Goal: Task Accomplishment & Management: Manage account settings

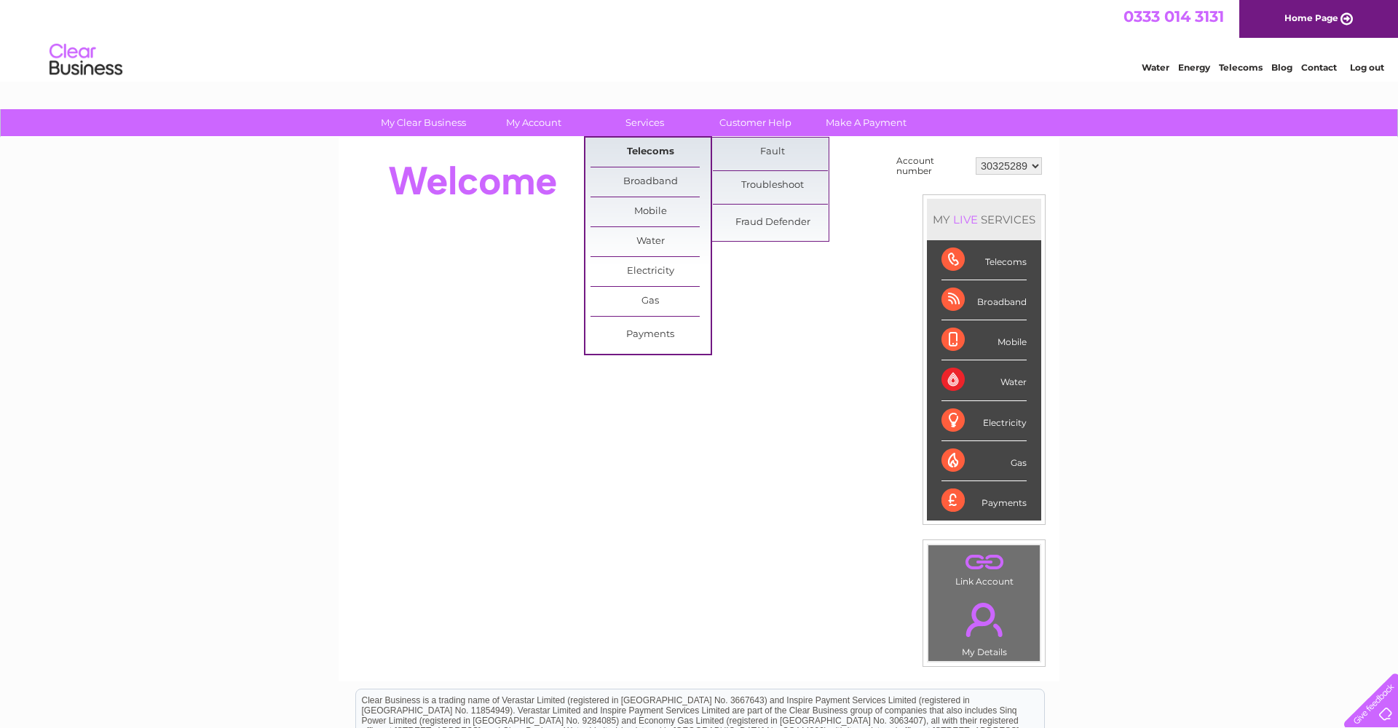
click at [634, 148] on link "Telecoms" at bounding box center [651, 152] width 120 height 29
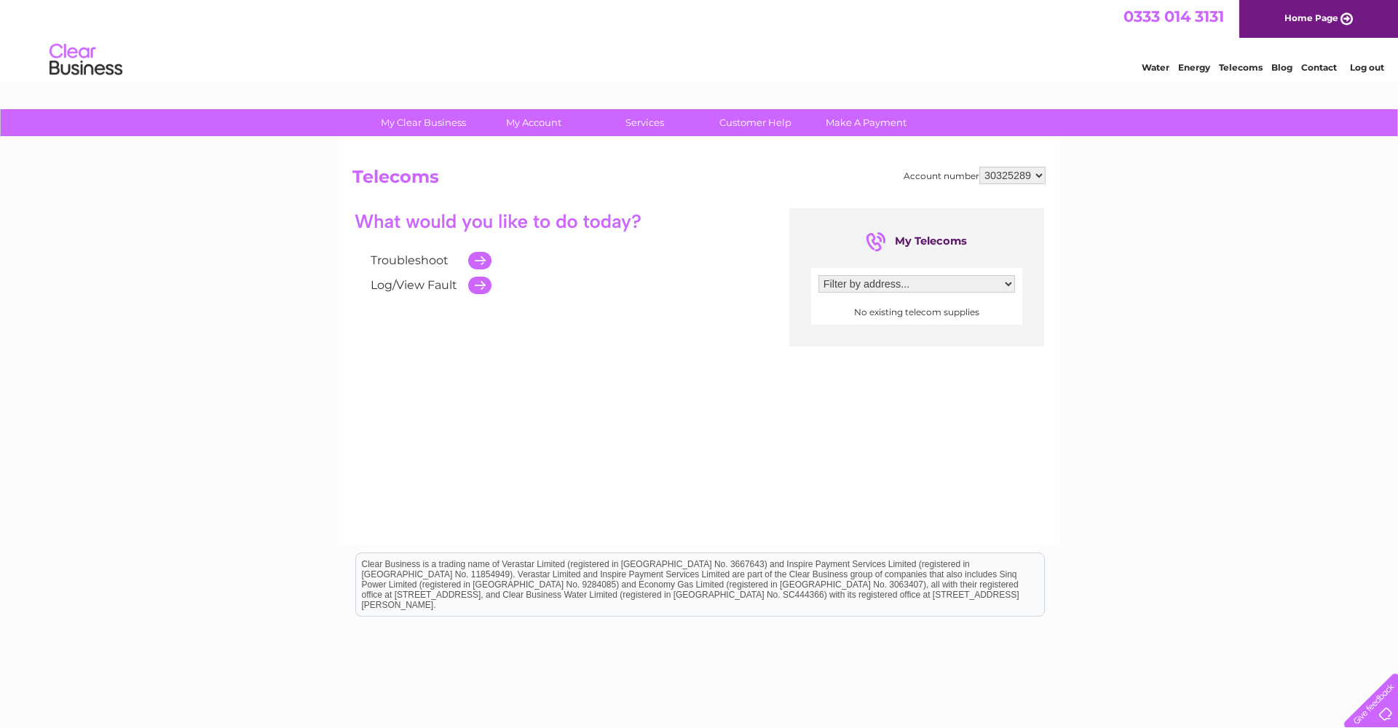
click at [417, 262] on link "Troubleshoot" at bounding box center [410, 260] width 78 height 14
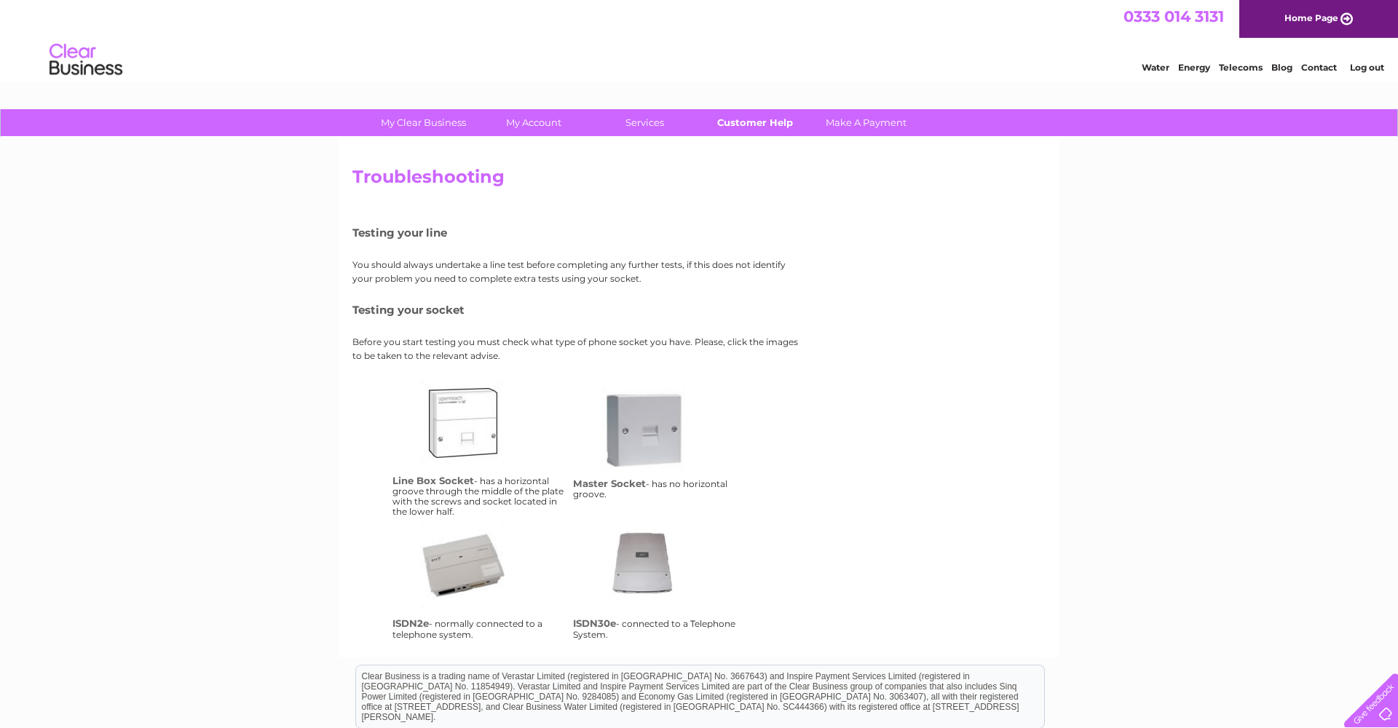
click at [753, 117] on link "Customer Help" at bounding box center [755, 122] width 120 height 27
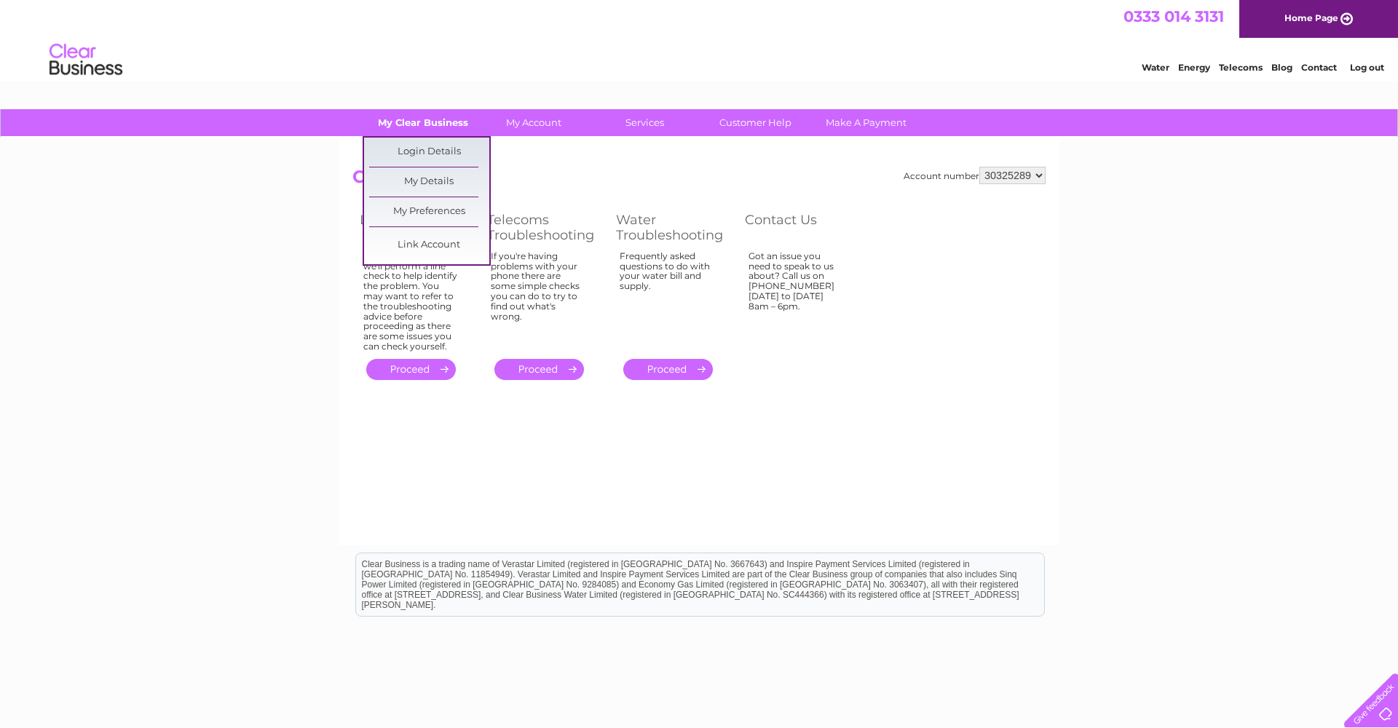
click at [428, 122] on link "My Clear Business" at bounding box center [423, 122] width 120 height 27
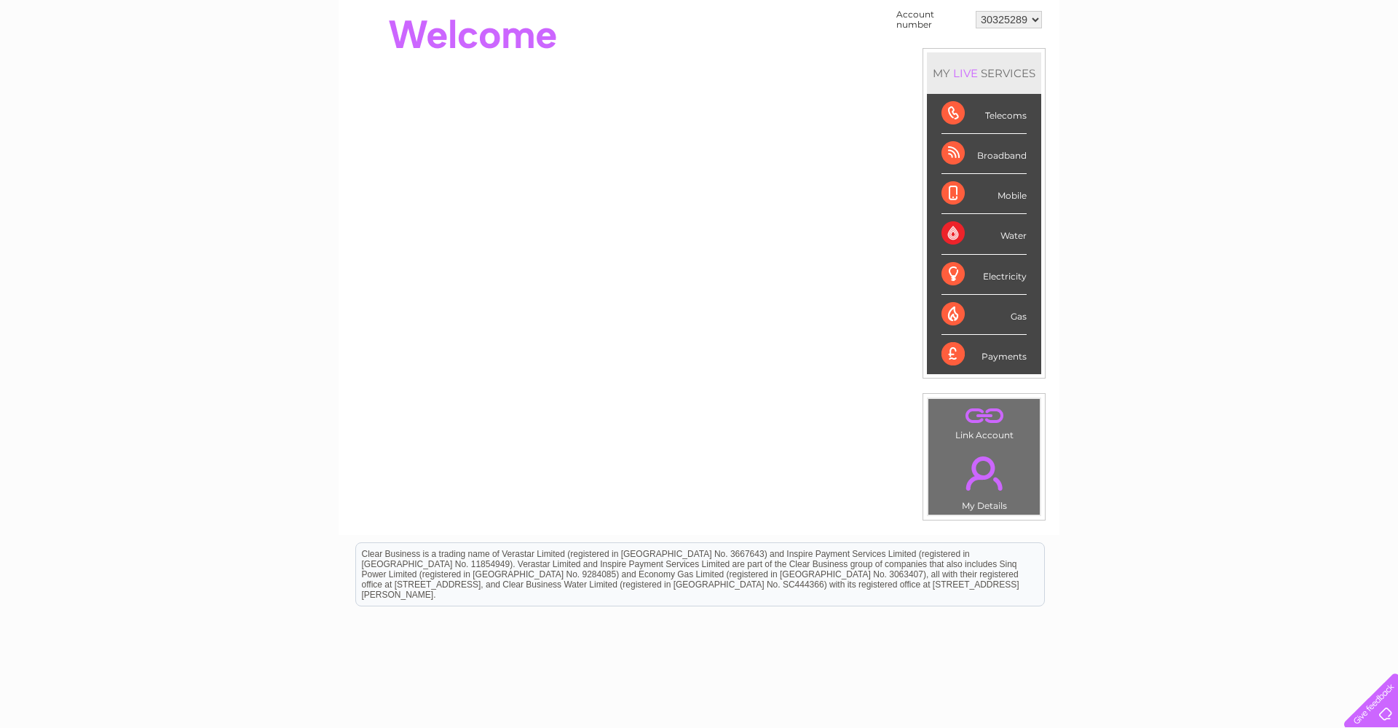
scroll to position [157, 0]
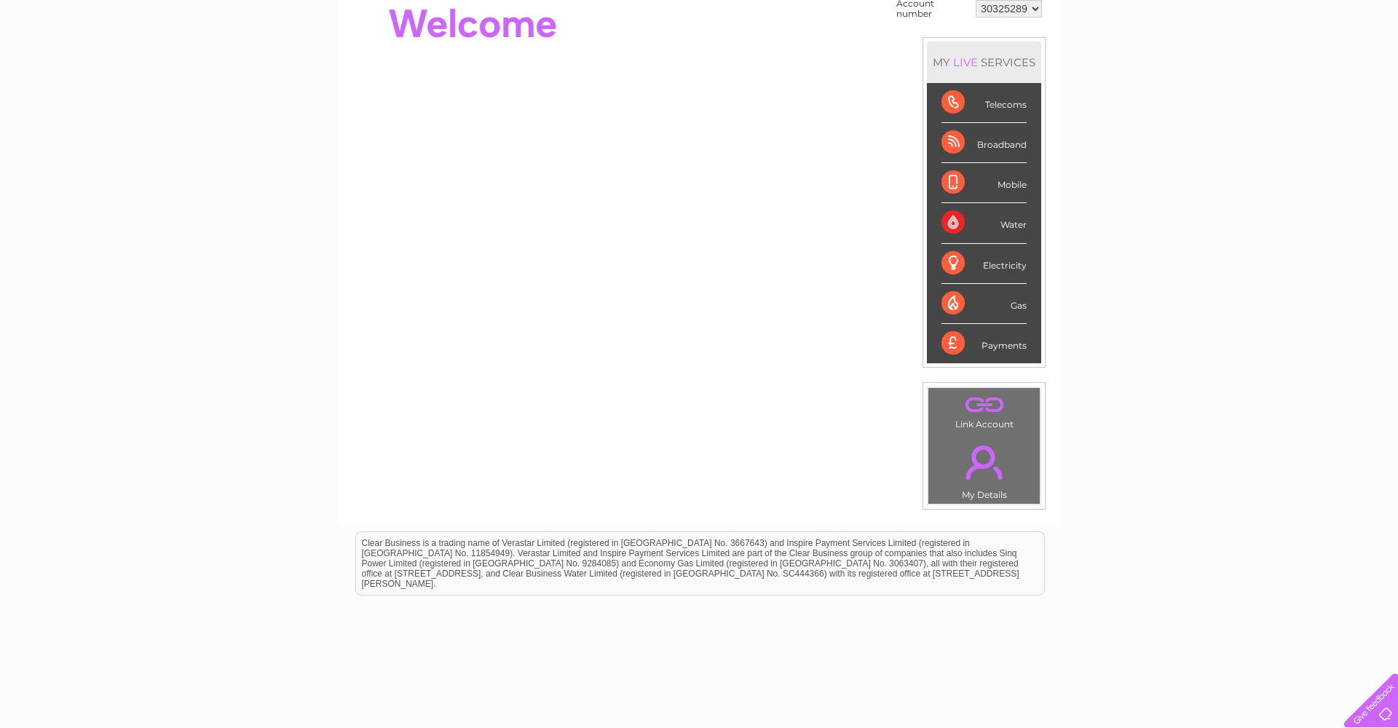
click at [975, 451] on link "." at bounding box center [984, 462] width 104 height 51
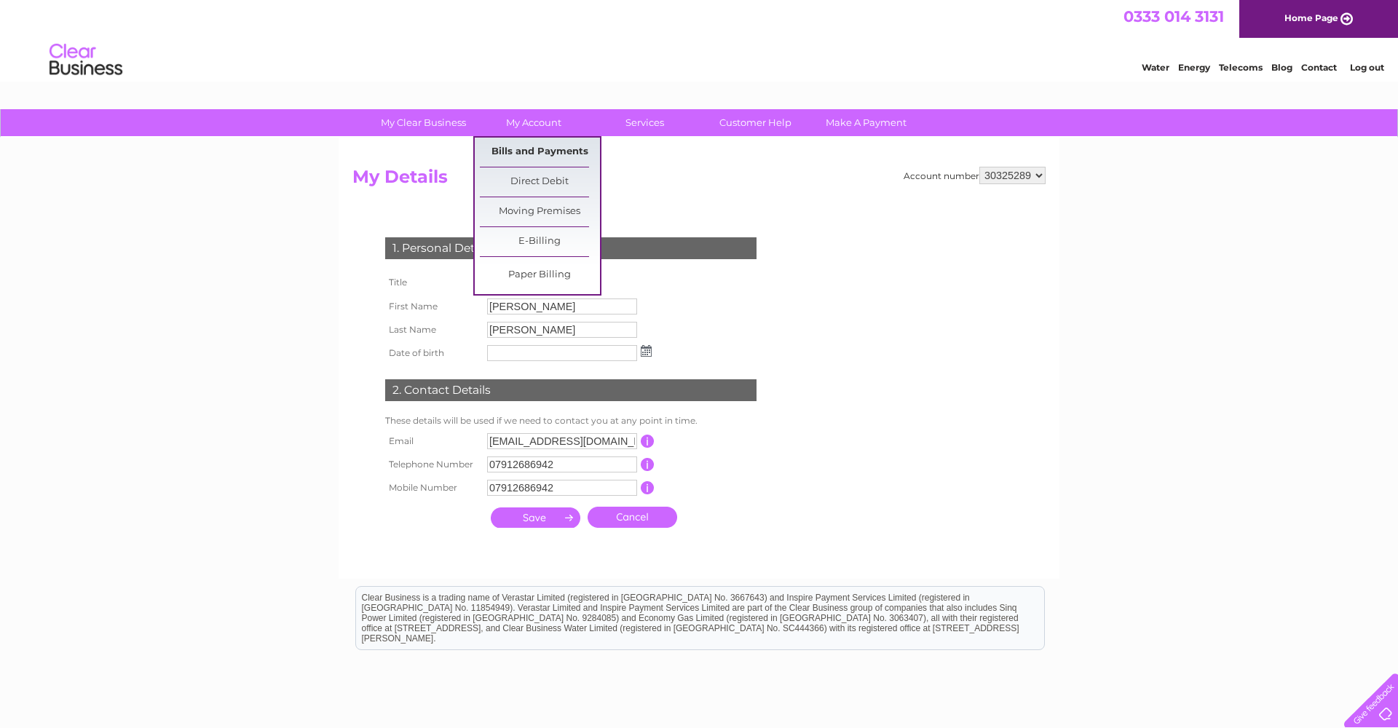
click at [530, 157] on link "Bills and Payments" at bounding box center [540, 152] width 120 height 29
